Goal: Use online tool/utility: Use online tool/utility

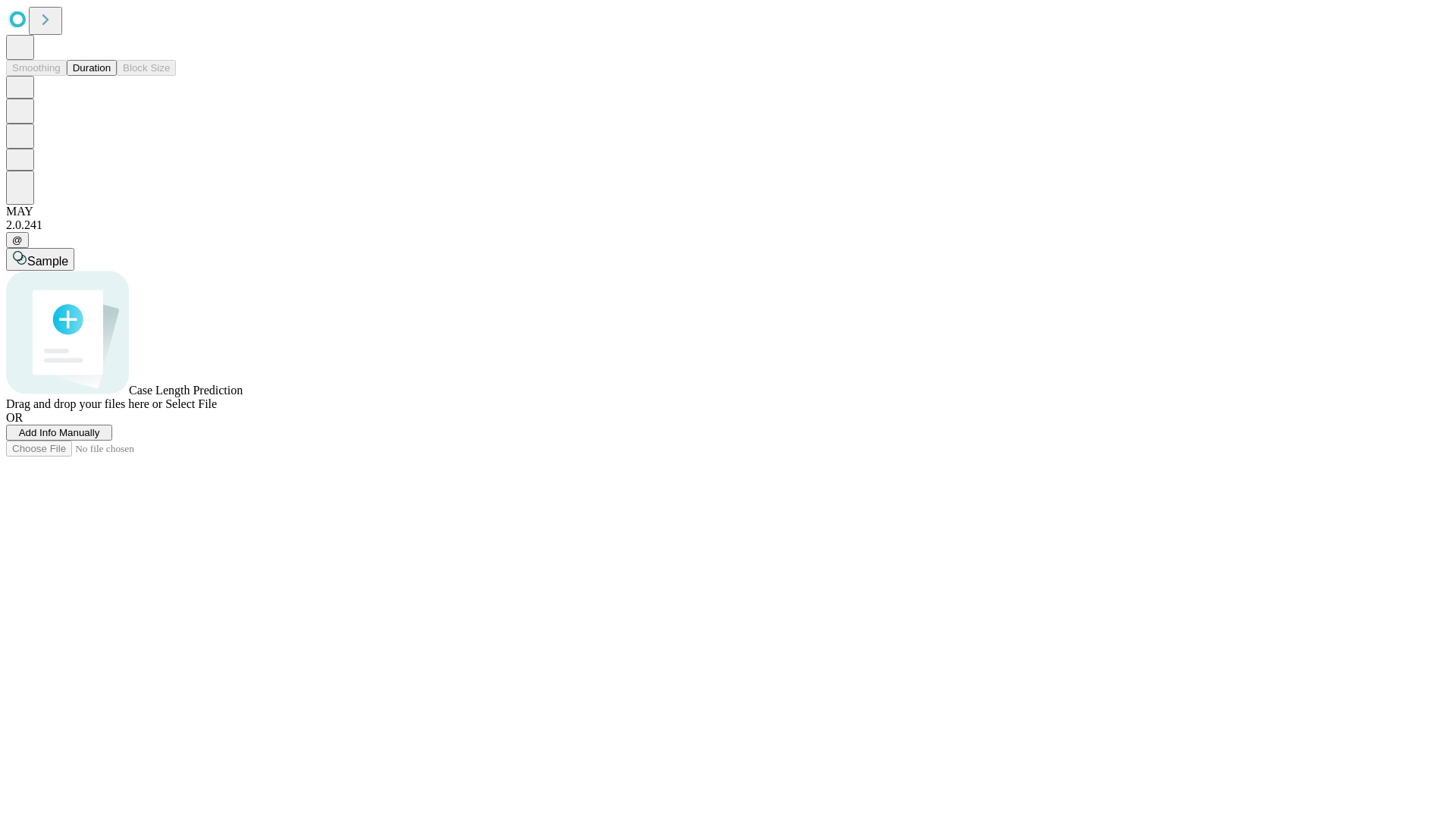
click at [110, 75] on button "Duration" at bounding box center [92, 67] width 50 height 16
click at [68, 255] on span "Sample" at bounding box center [48, 261] width 41 height 13
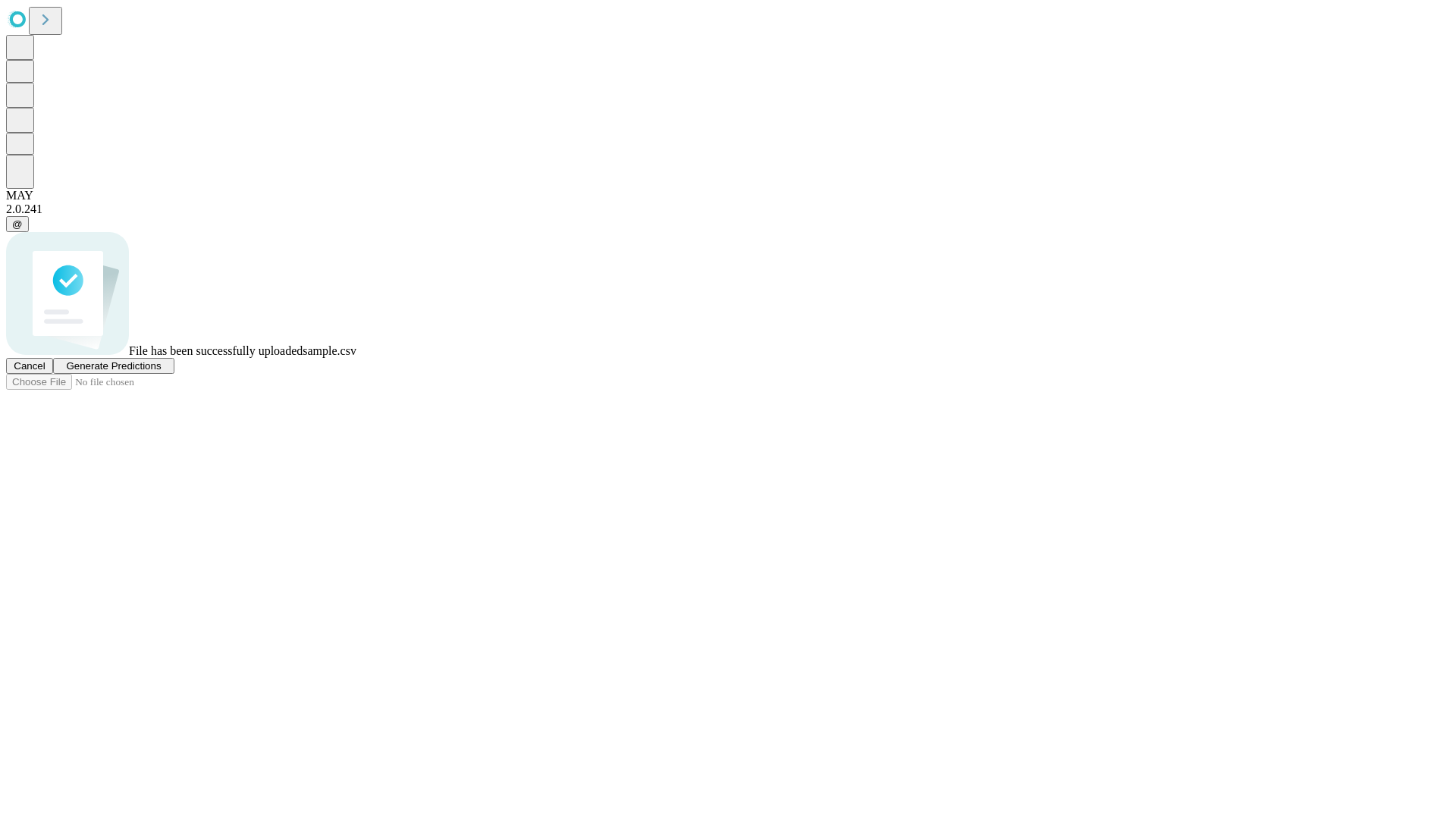
click at [161, 372] on span "Generate Predictions" at bounding box center [113, 365] width 95 height 11
